Goal: Navigation & Orientation: Find specific page/section

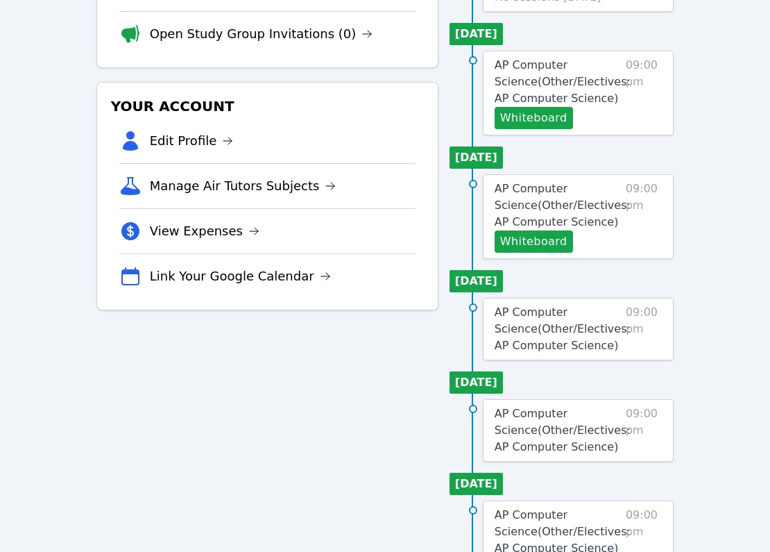
scroll to position [214, 0]
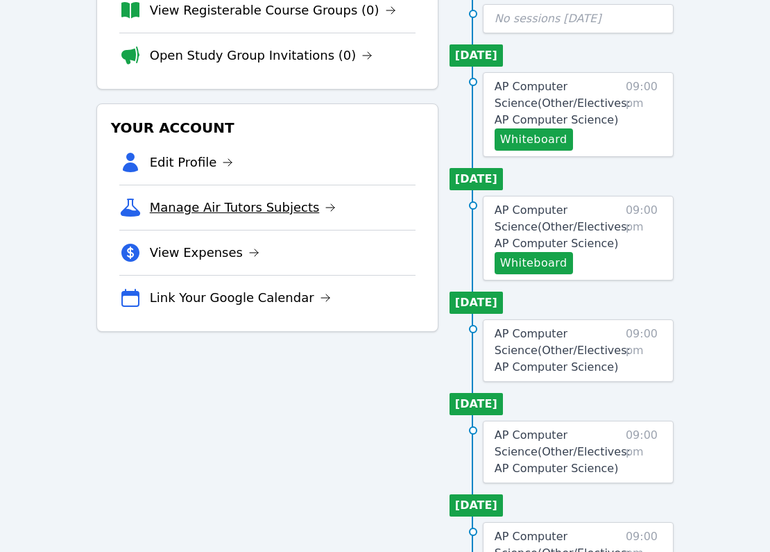
click at [187, 204] on link "Manage Air Tutors Subjects" at bounding box center [243, 207] width 187 height 19
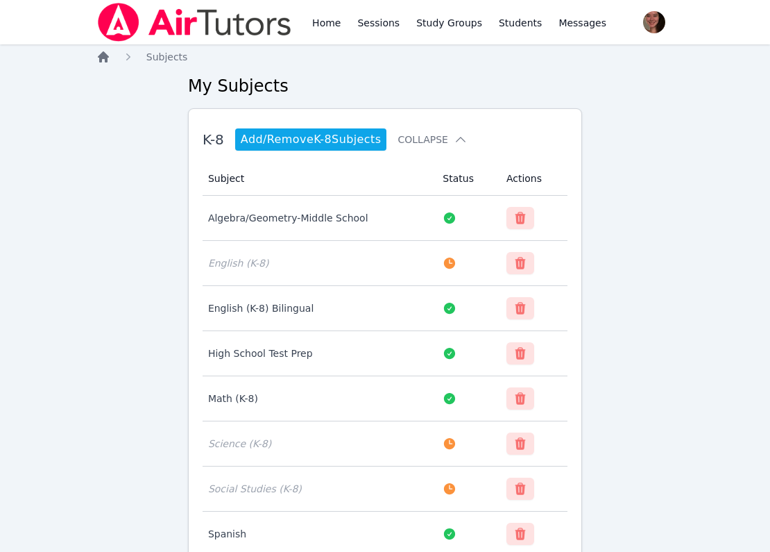
click at [108, 52] on icon "Breadcrumb" at bounding box center [103, 57] width 14 height 14
